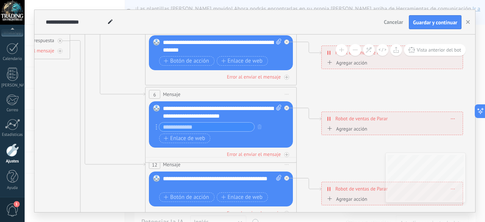
drag, startPoint x: 158, startPoint y: 168, endPoint x: 89, endPoint y: 117, distance: 86.5
click at [74, 113] on icon at bounding box center [238, 111] width 1182 height 757
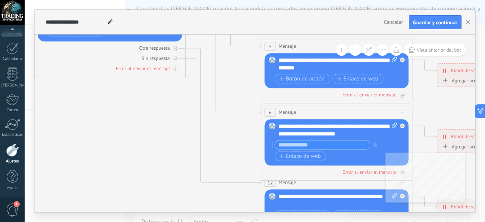
drag, startPoint x: 97, startPoint y: 119, endPoint x: 218, endPoint y: 155, distance: 126.8
click at [230, 159] on icon at bounding box center [354, 134] width 1182 height 765
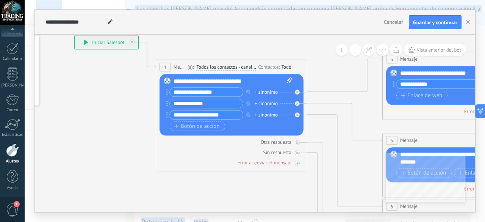
drag, startPoint x: 113, startPoint y: 128, endPoint x: 192, endPoint y: 208, distance: 112.3
click at [209, 221] on html ".abccls-1,.abccls-2{fill-rule:evenodd}.abccls-2{fill:#fff} .abfcls-1{fill:none}…" at bounding box center [242, 111] width 485 height 222
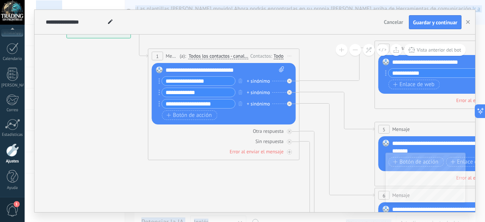
click at [109, 22] on use at bounding box center [110, 21] width 5 height 5
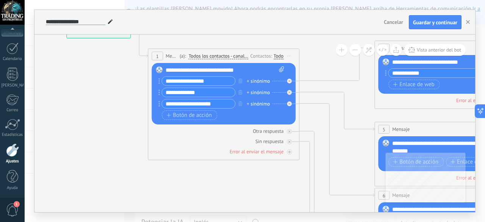
drag, startPoint x: 103, startPoint y: 21, endPoint x: 11, endPoint y: 18, distance: 92.2
click at [11, 18] on body ".abccls-1,.abccls-2{fill-rule:evenodd}.abccls-2{fill:#fff} .abfcls-1{fill:none}…" at bounding box center [242, 111] width 485 height 222
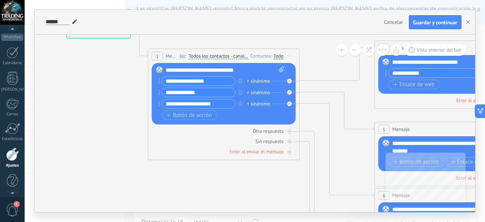
scroll to position [93, 0]
type input "******"
click at [96, 70] on icon at bounding box center [468, 216] width 1182 height 765
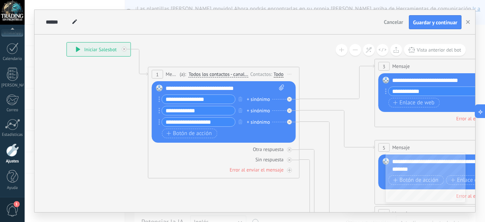
click at [78, 50] on icon at bounding box center [78, 49] width 4 height 5
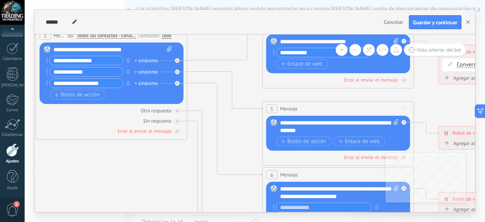
drag, startPoint x: 217, startPoint y: 176, endPoint x: 115, endPoint y: 153, distance: 104.4
click at [107, 155] on icon at bounding box center [356, 196] width 1182 height 765
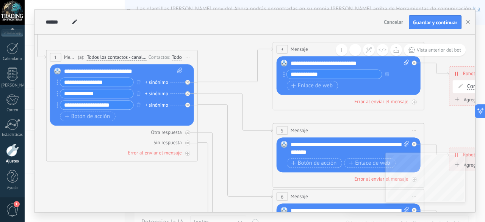
drag, startPoint x: 170, startPoint y: 155, endPoint x: 201, endPoint y: 162, distance: 31.8
click at [179, 192] on icon at bounding box center [366, 218] width 1182 height 765
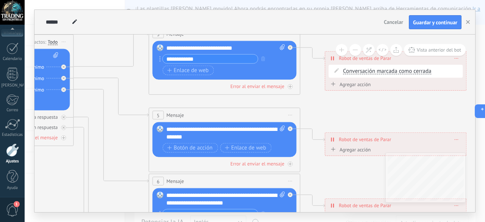
drag, startPoint x: 353, startPoint y: 116, endPoint x: 229, endPoint y: 101, distance: 125.3
click at [229, 101] on icon at bounding box center [242, 202] width 1182 height 765
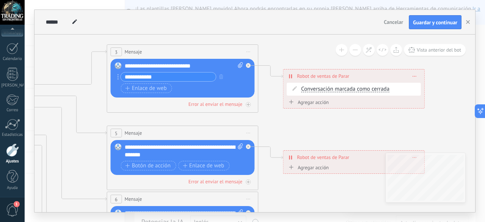
drag, startPoint x: 360, startPoint y: 105, endPoint x: 318, endPoint y: 123, distance: 45.8
click at [318, 123] on icon at bounding box center [200, 220] width 1182 height 765
click at [386, 75] on div "**********" at bounding box center [354, 75] width 141 height 13
click at [415, 74] on span at bounding box center [414, 76] width 3 height 4
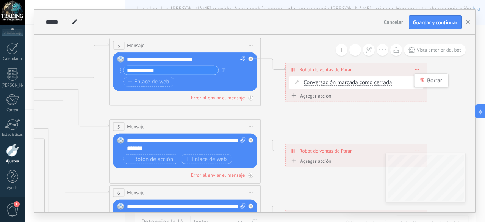
click at [368, 113] on icon at bounding box center [202, 214] width 1182 height 765
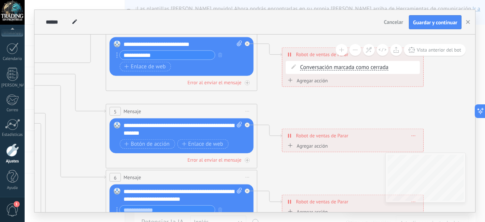
drag, startPoint x: 336, startPoint y: 110, endPoint x: 332, endPoint y: 95, distance: 15.6
click at [332, 95] on icon at bounding box center [199, 199] width 1182 height 765
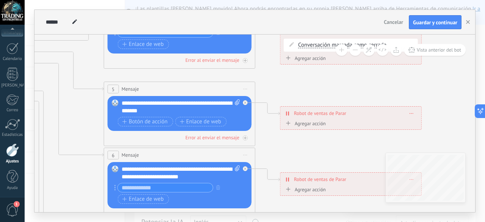
drag, startPoint x: 305, startPoint y: 115, endPoint x: 303, endPoint y: 93, distance: 22.4
click at [303, 93] on icon at bounding box center [197, 176] width 1182 height 765
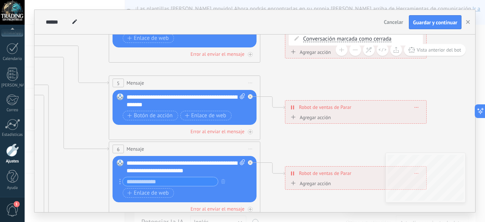
click at [284, 132] on icon at bounding box center [202, 170] width 1182 height 765
click at [26, 104] on icon at bounding box center [24, 106] width 4 height 4
drag, startPoint x: 296, startPoint y: 136, endPoint x: 287, endPoint y: 139, distance: 9.2
click at [287, 139] on div "Agrega el siguiente paso" at bounding box center [318, 135] width 66 height 13
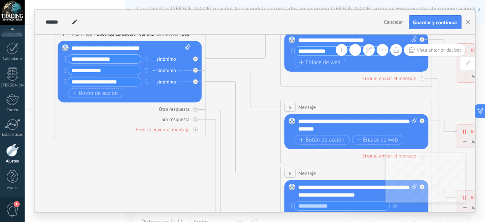
drag, startPoint x: 163, startPoint y: 99, endPoint x: 361, endPoint y: 88, distance: 198.6
click at [362, 88] on icon at bounding box center [374, 179] width 1182 height 734
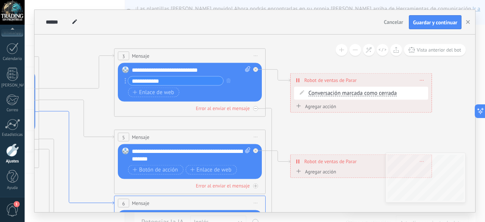
drag, startPoint x: 246, startPoint y: 143, endPoint x: 116, endPoint y: 163, distance: 132.4
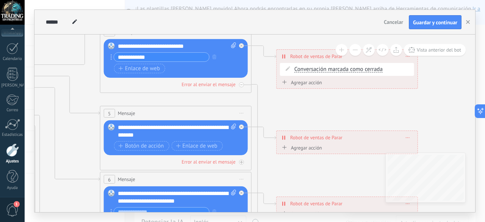
drag, startPoint x: 304, startPoint y: 118, endPoint x: 295, endPoint y: 108, distance: 14.0
click at [293, 106] on icon at bounding box center [193, 185] width 1182 height 734
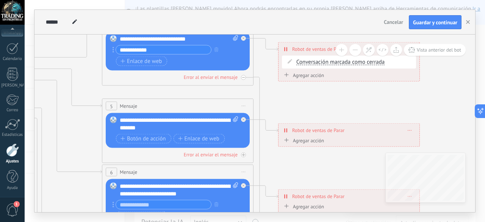
drag, startPoint x: 303, startPoint y: 129, endPoint x: 293, endPoint y: 121, distance: 13.5
click at [302, 114] on icon at bounding box center [195, 178] width 1182 height 734
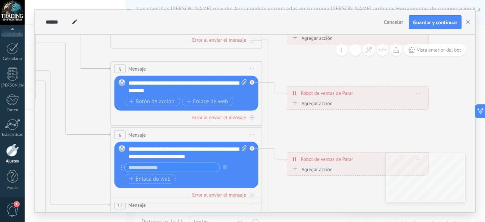
drag, startPoint x: 289, startPoint y: 157, endPoint x: 297, endPoint y: 121, distance: 37.7
click at [297, 121] on icon at bounding box center [204, 141] width 1182 height 734
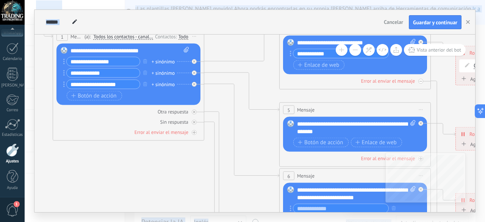
drag, startPoint x: 82, startPoint y: 170, endPoint x: 249, endPoint y: 229, distance: 177.4
click at [249, 221] on html ".abccls-1,.abccls-2{fill-rule:evenodd}.abccls-2{fill:#fff} .abfcls-1{fill:none}…" at bounding box center [242, 111] width 485 height 222
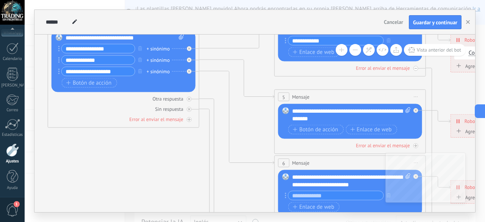
drag, startPoint x: 182, startPoint y: 169, endPoint x: 177, endPoint y: 175, distance: 7.5
click at [177, 175] on icon at bounding box center [368, 169] width 1182 height 734
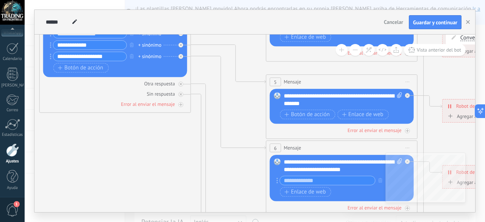
drag, startPoint x: 163, startPoint y: 166, endPoint x: 155, endPoint y: 152, distance: 17.0
click at [155, 152] on icon at bounding box center [359, 154] width 1182 height 734
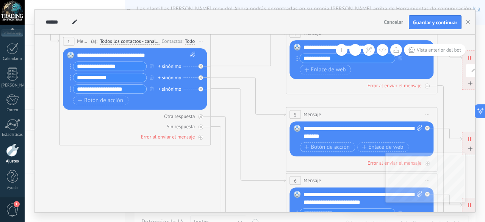
drag, startPoint x: 162, startPoint y: 151, endPoint x: 187, endPoint y: 180, distance: 38.2
click at [183, 185] on icon at bounding box center [379, 187] width 1182 height 734
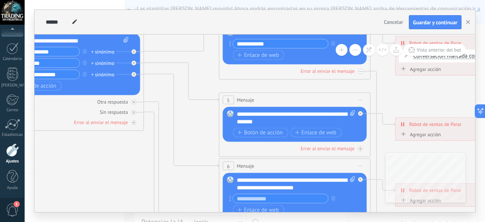
drag, startPoint x: 286, startPoint y: 156, endPoint x: 218, endPoint y: 140, distance: 70.2
click at [218, 140] on icon at bounding box center [312, 172] width 1182 height 734
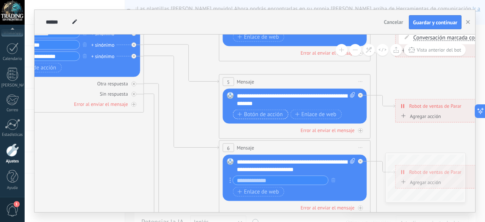
click at [248, 113] on font "Botón de acción" at bounding box center [263, 113] width 39 height 7
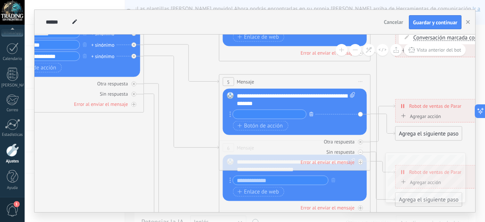
click at [310, 111] on icon "button" at bounding box center [312, 113] width 4 height 5
